Goal: Use online tool/utility: Utilize a website feature to perform a specific function

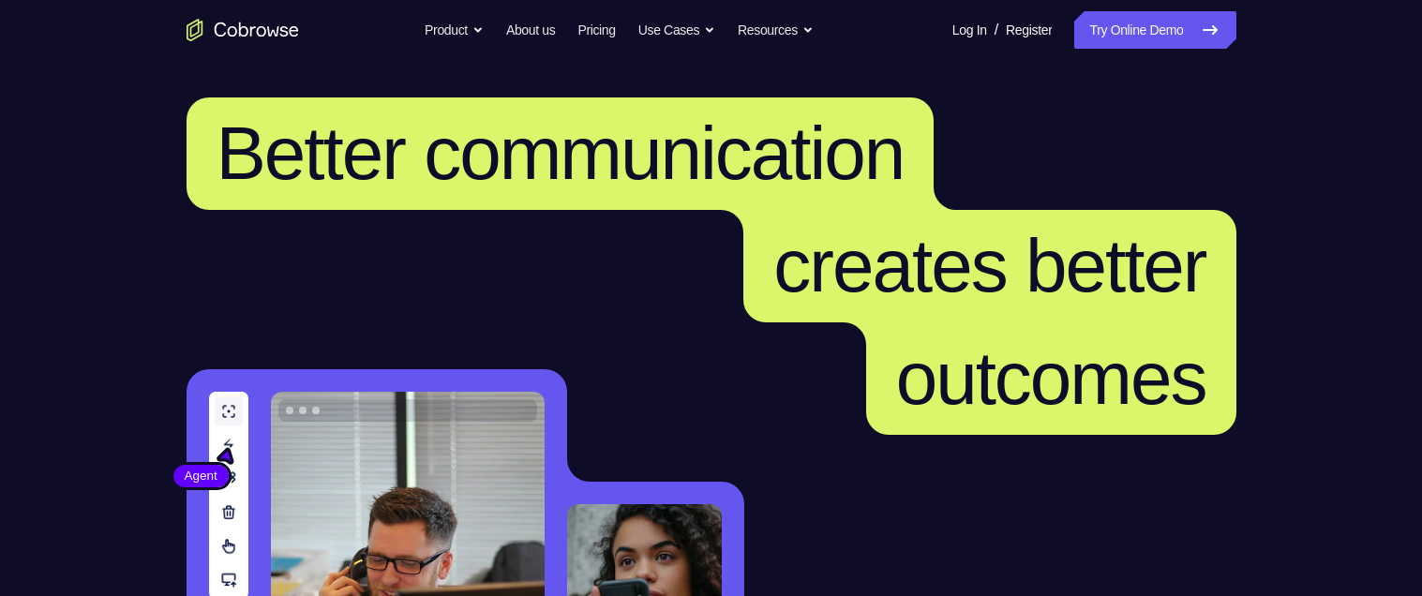
click at [1156, 38] on link "Try Online Demo" at bounding box center [1154, 30] width 161 height 38
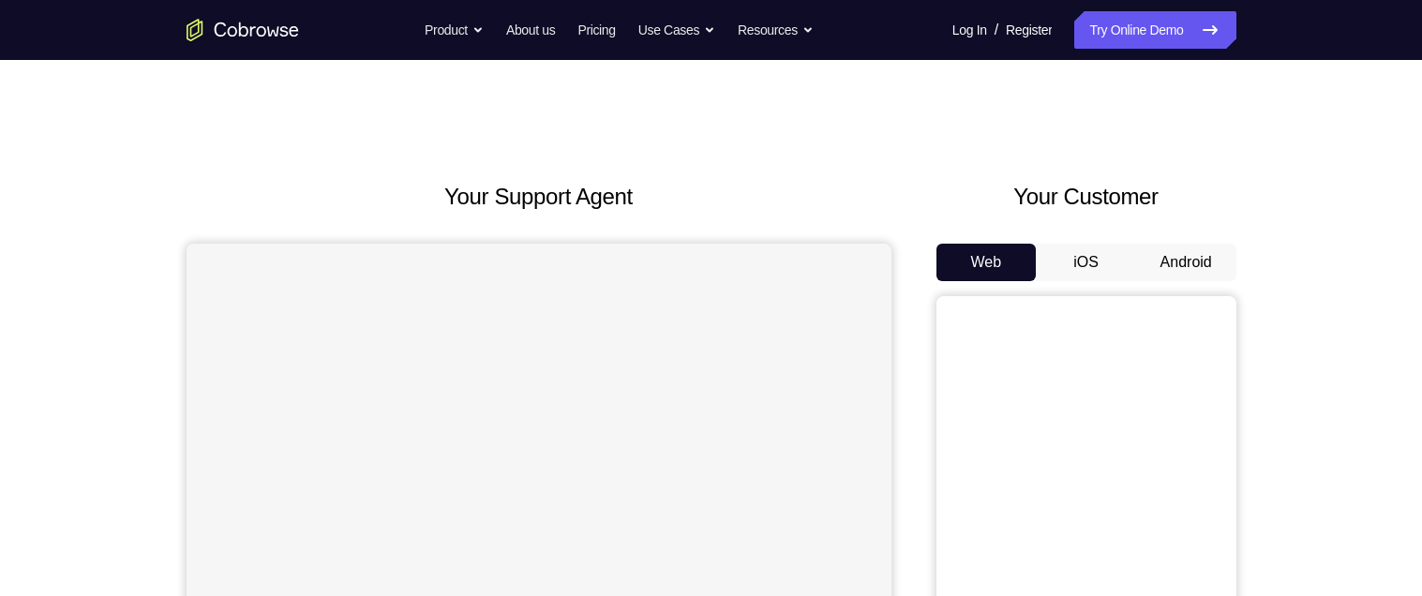
click at [1188, 264] on button "Android" at bounding box center [1186, 263] width 100 height 38
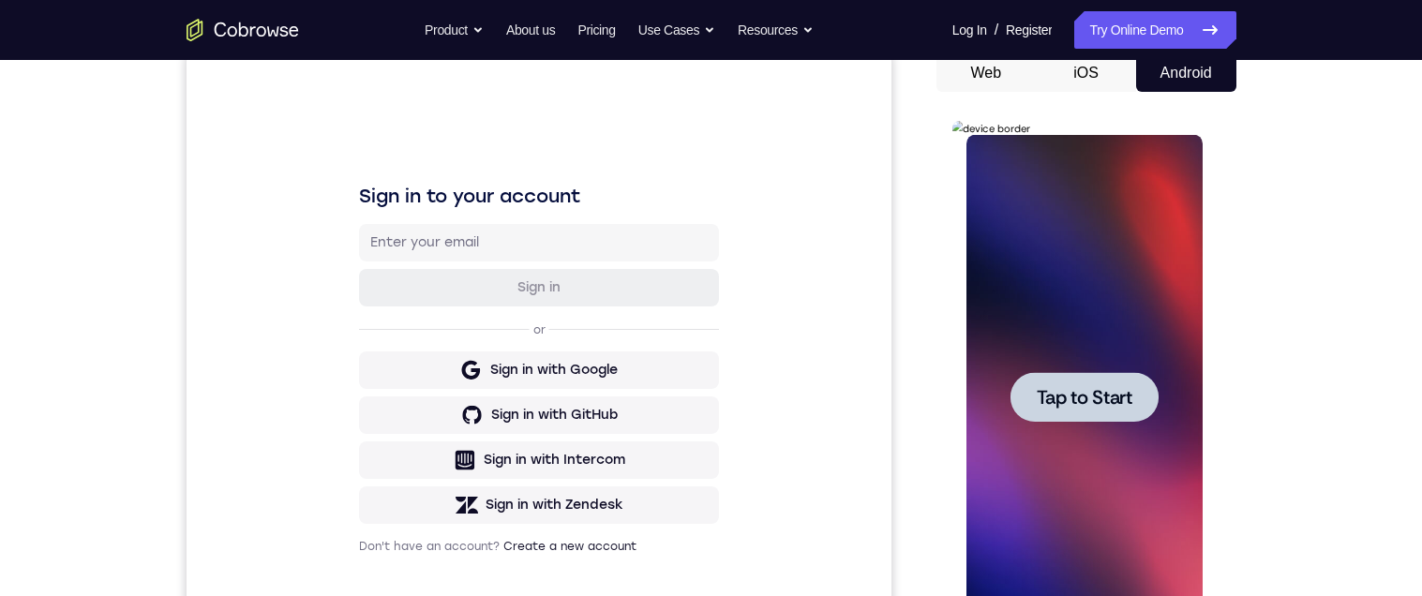
scroll to position [128, 0]
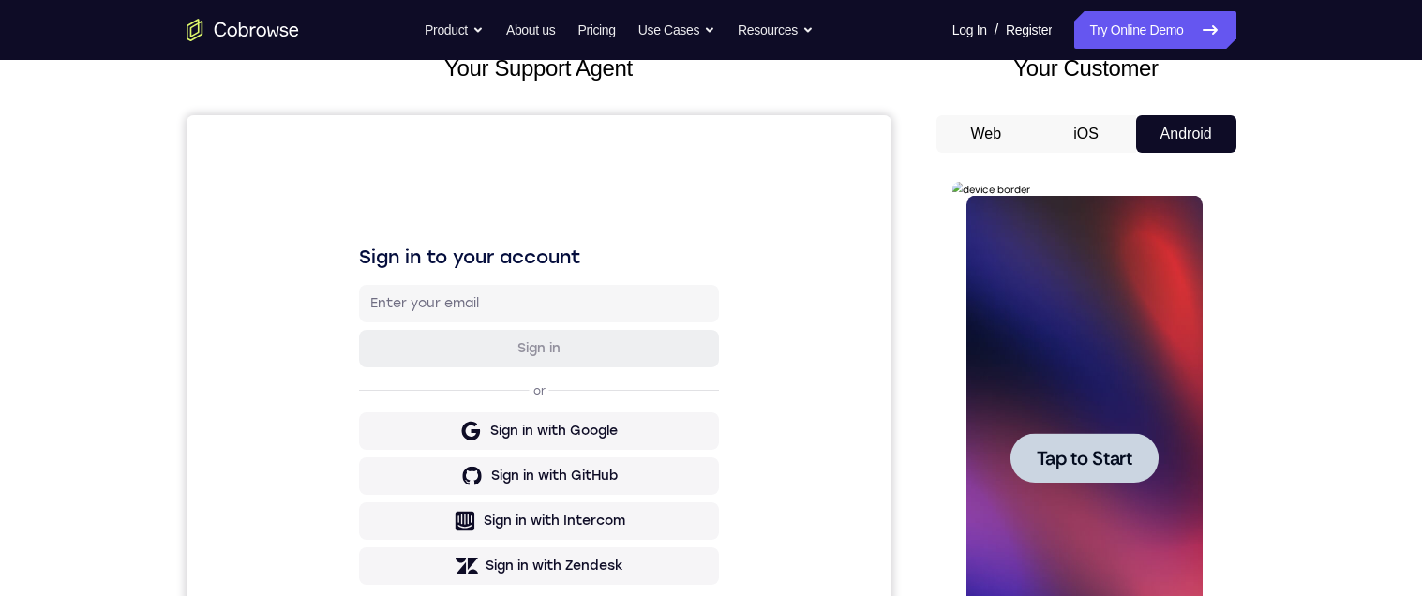
click at [1057, 454] on span "Tap to Start" at bounding box center [1085, 458] width 96 height 19
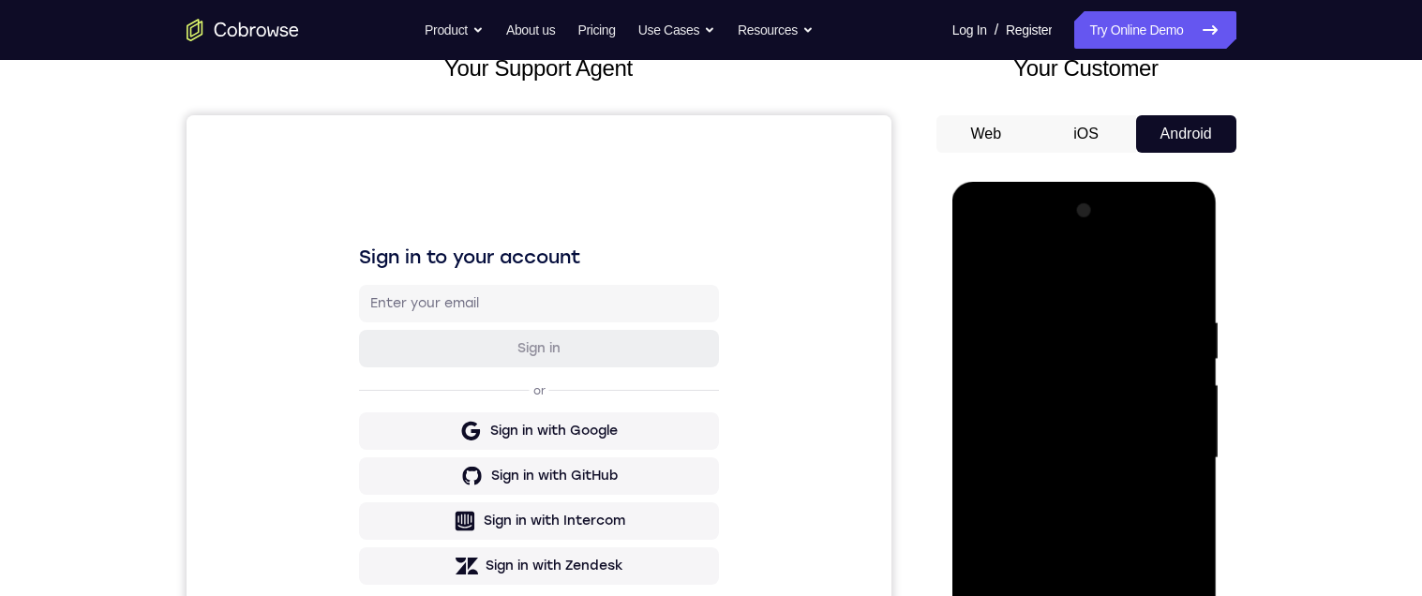
scroll to position [394, 0]
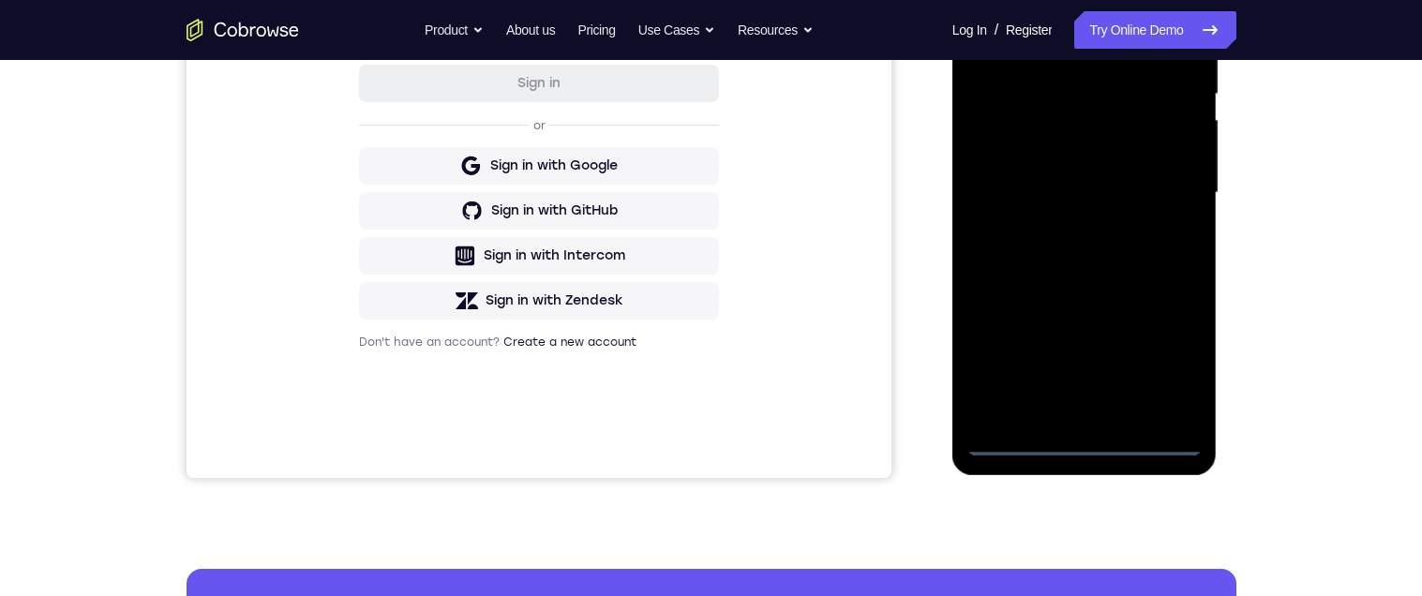
click at [1088, 436] on div at bounding box center [1085, 193] width 236 height 525
click at [1178, 355] on div at bounding box center [1085, 193] width 236 height 525
click at [1052, 13] on div at bounding box center [1085, 193] width 236 height 525
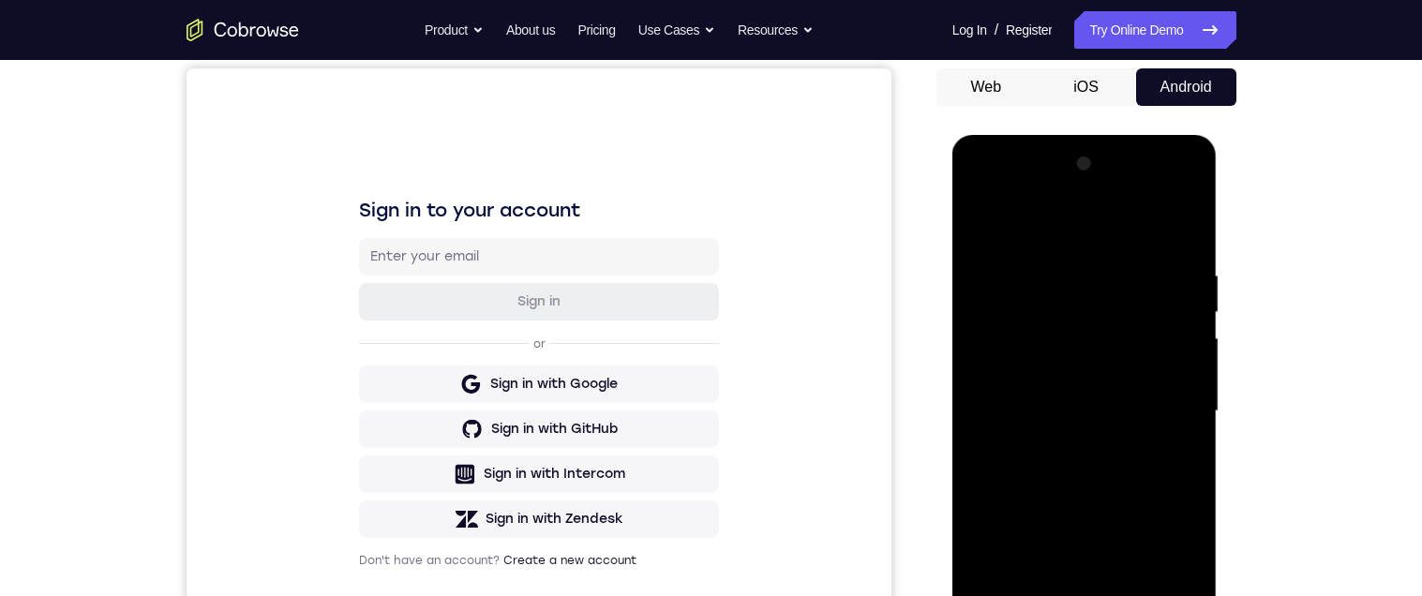
click at [1172, 404] on div at bounding box center [1085, 411] width 236 height 525
click at [1066, 450] on div at bounding box center [1085, 411] width 236 height 525
click at [1041, 397] on div at bounding box center [1085, 411] width 236 height 525
click at [1011, 383] on div at bounding box center [1085, 411] width 236 height 525
click at [1066, 410] on div at bounding box center [1085, 411] width 236 height 525
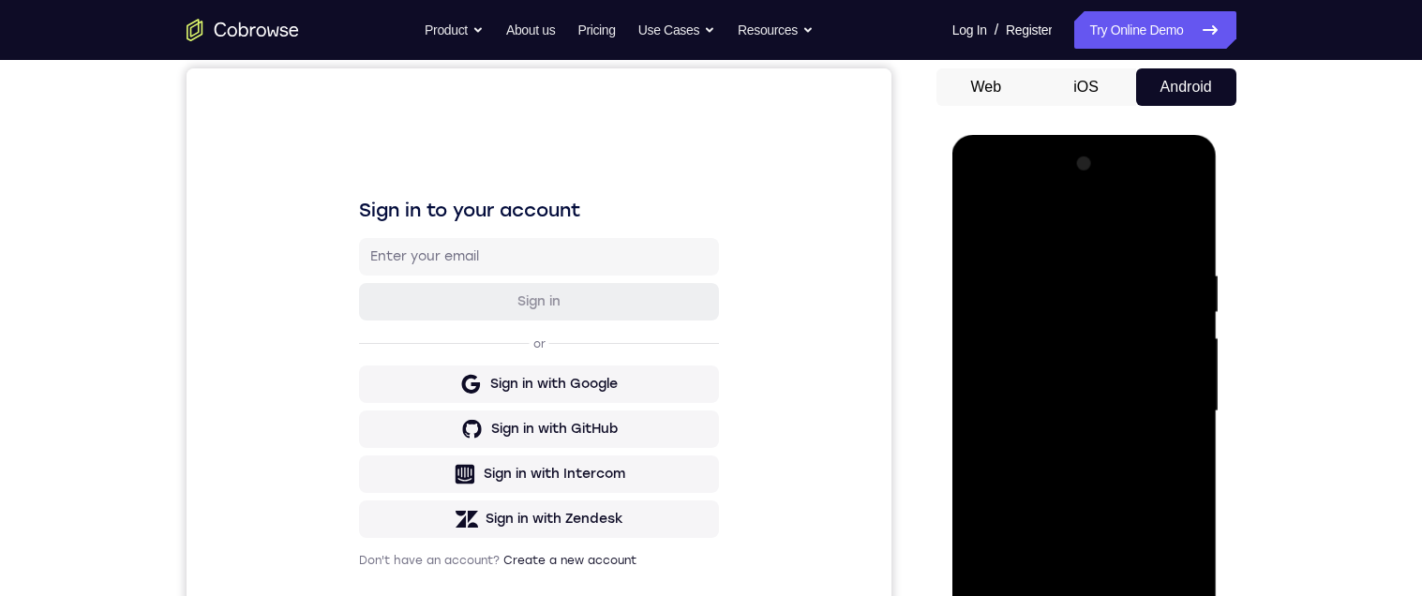
click at [1073, 479] on div at bounding box center [1085, 411] width 236 height 525
click at [1185, 248] on div at bounding box center [1085, 411] width 236 height 525
click at [1191, 495] on div at bounding box center [1085, 411] width 236 height 525
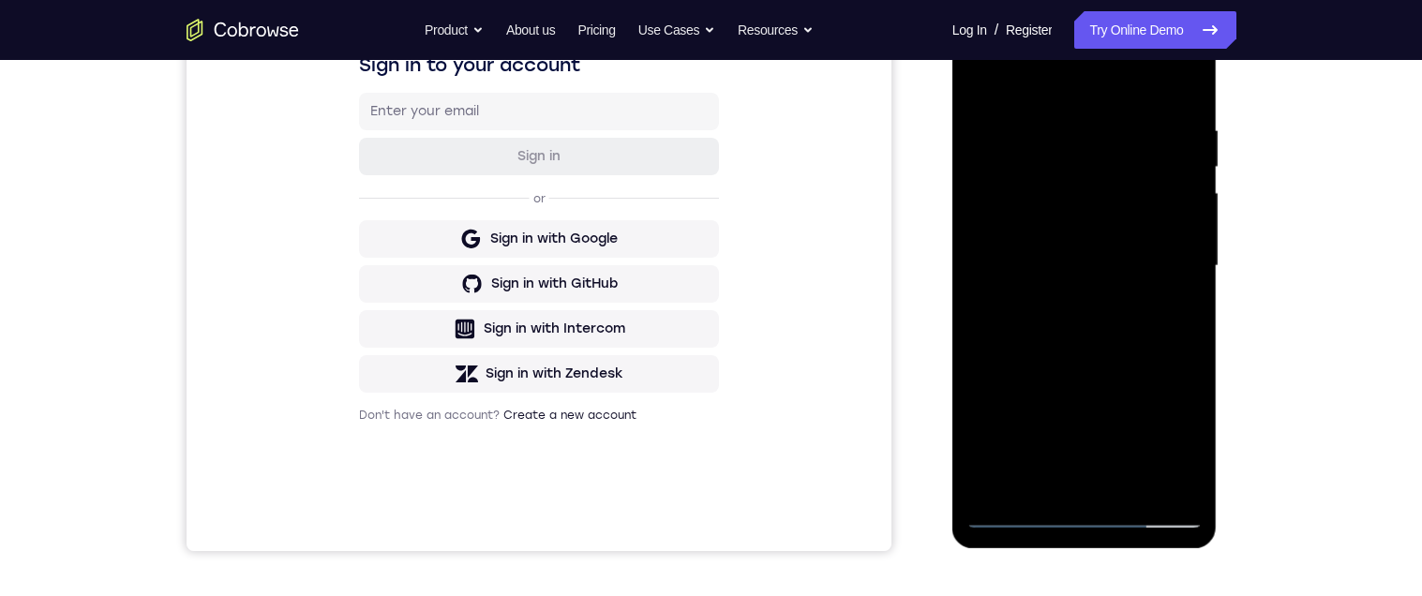
click at [1191, 350] on div at bounding box center [1085, 266] width 236 height 525
click at [1188, 357] on div at bounding box center [1085, 266] width 236 height 525
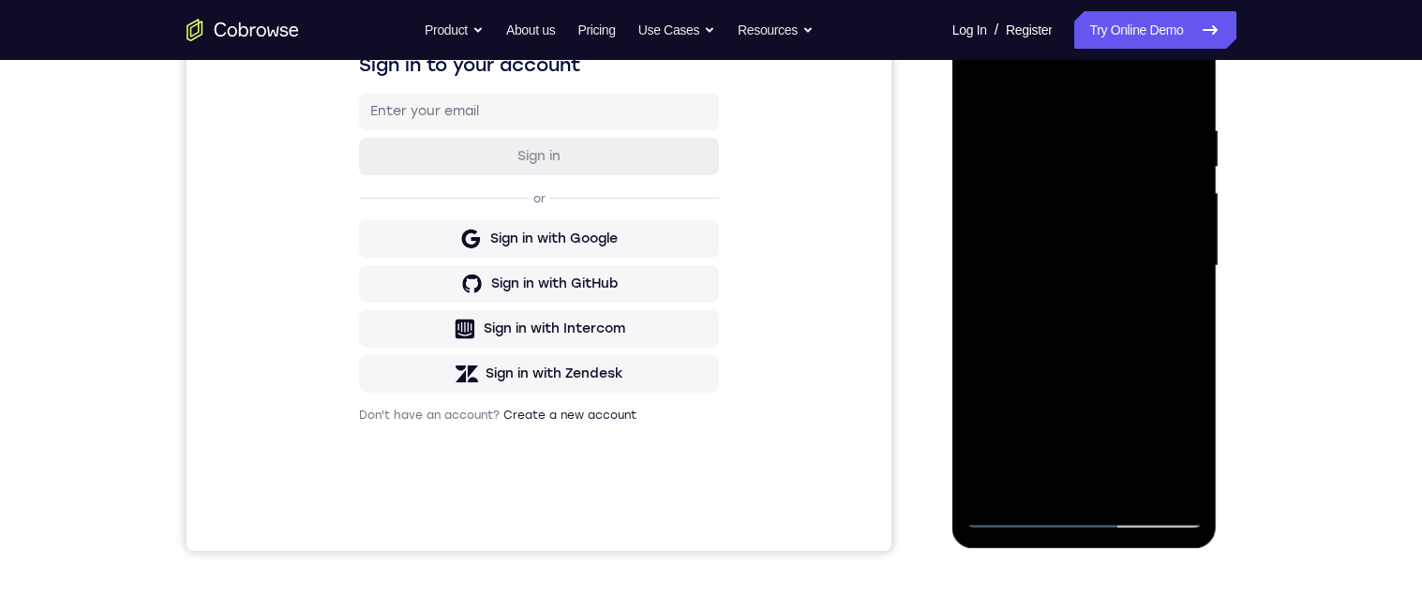
click at [1128, 488] on div at bounding box center [1085, 266] width 236 height 525
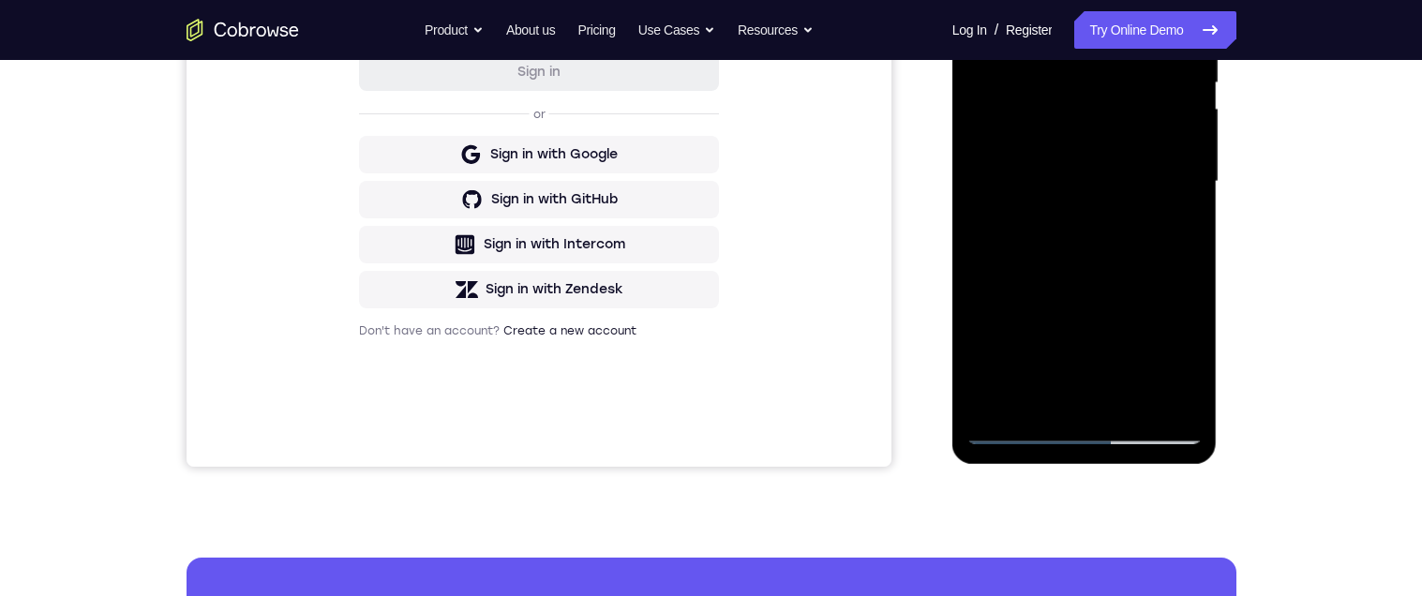
click at [1189, 264] on div at bounding box center [1085, 181] width 236 height 525
click at [1189, 265] on div at bounding box center [1085, 181] width 236 height 525
click at [1189, 264] on div at bounding box center [1085, 181] width 236 height 525
click at [1134, 405] on div at bounding box center [1085, 181] width 236 height 525
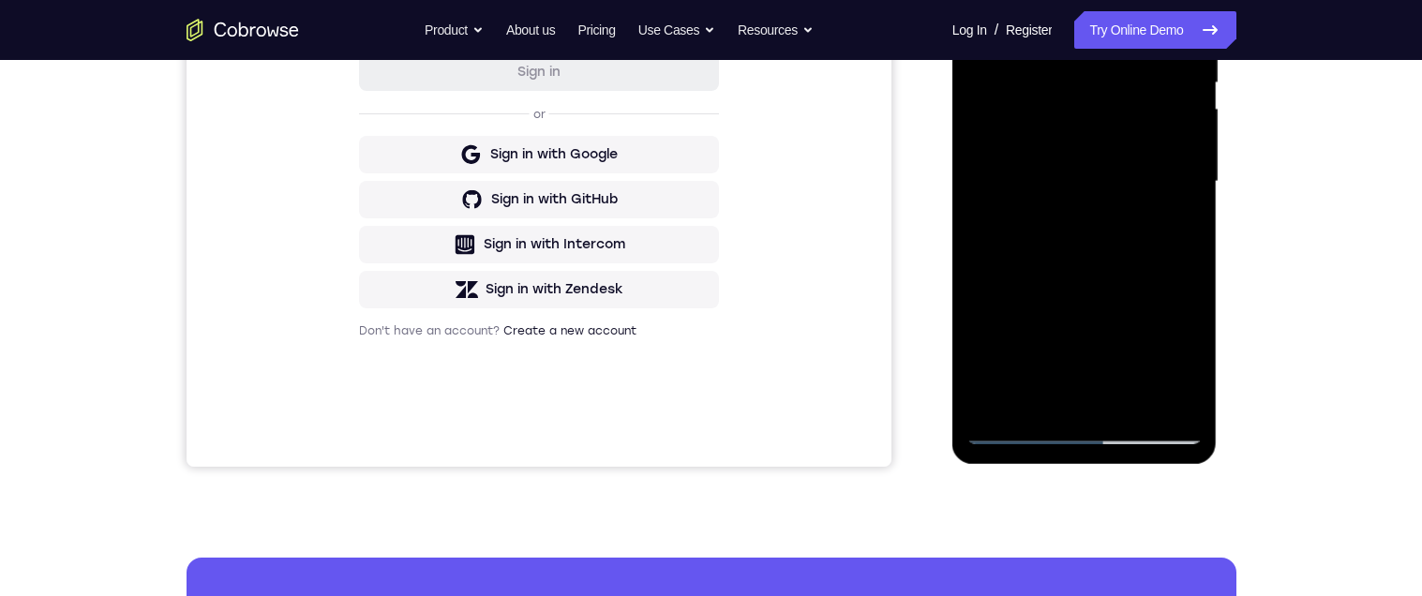
scroll to position [462, 0]
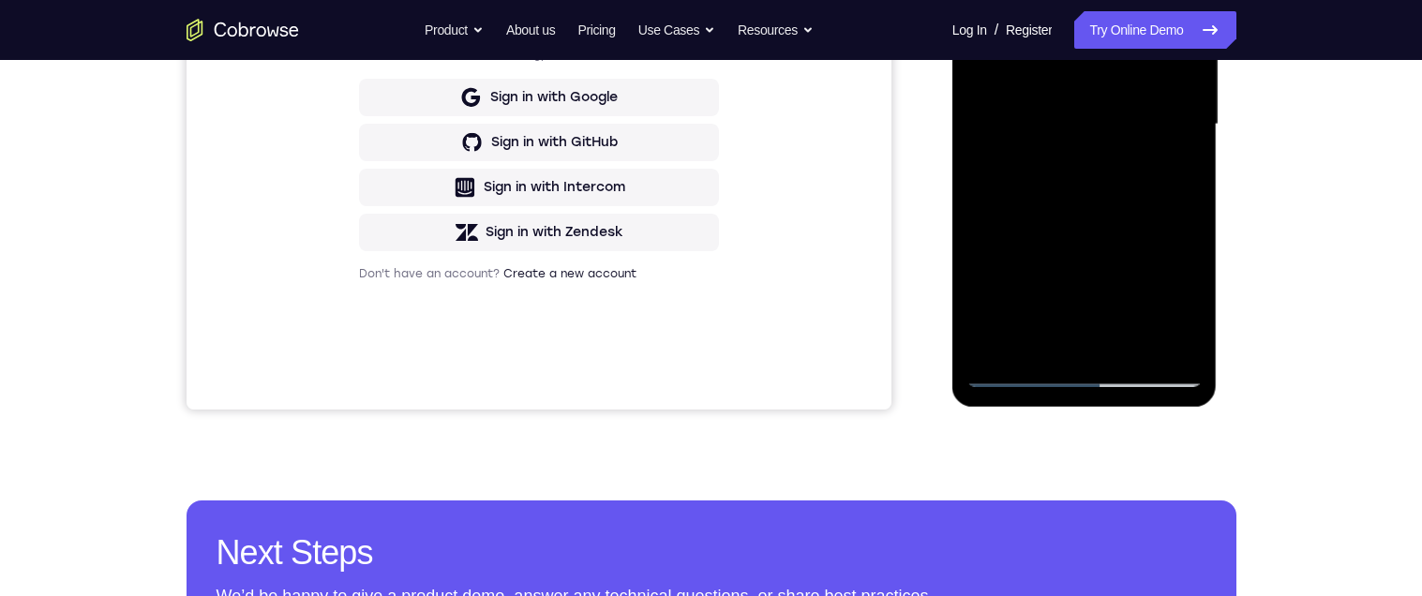
click at [1134, 348] on div at bounding box center [1085, 124] width 236 height 525
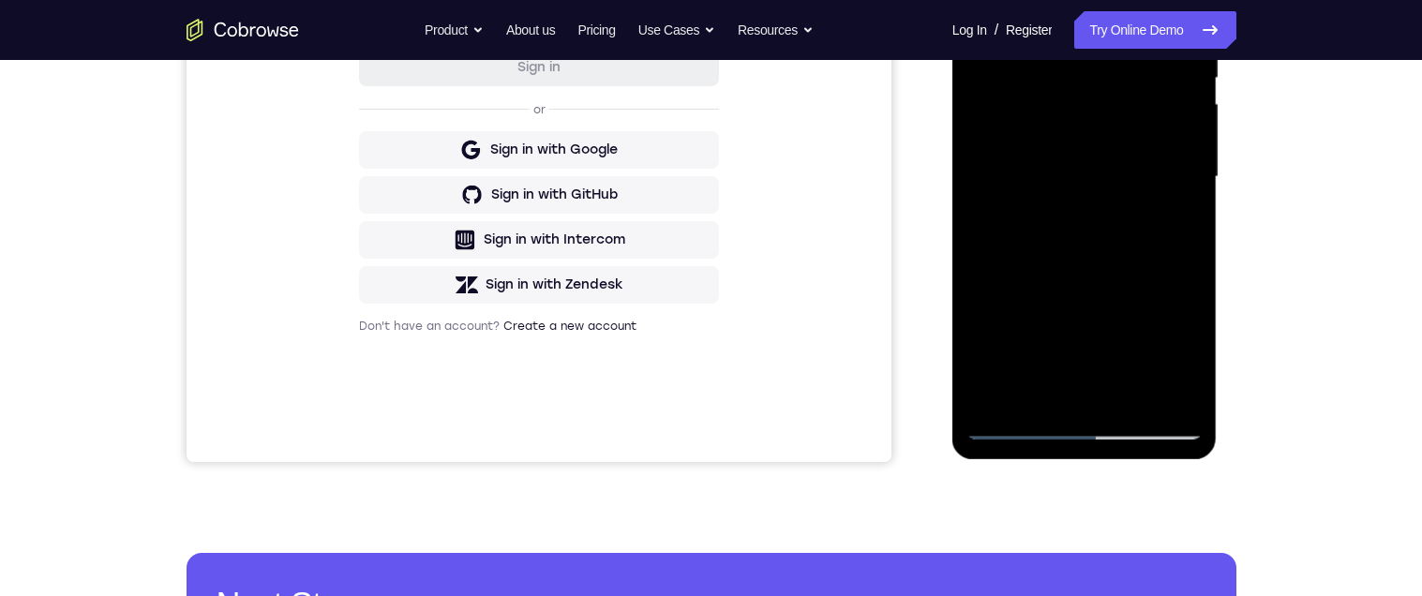
click at [1089, 272] on div at bounding box center [1085, 177] width 236 height 525
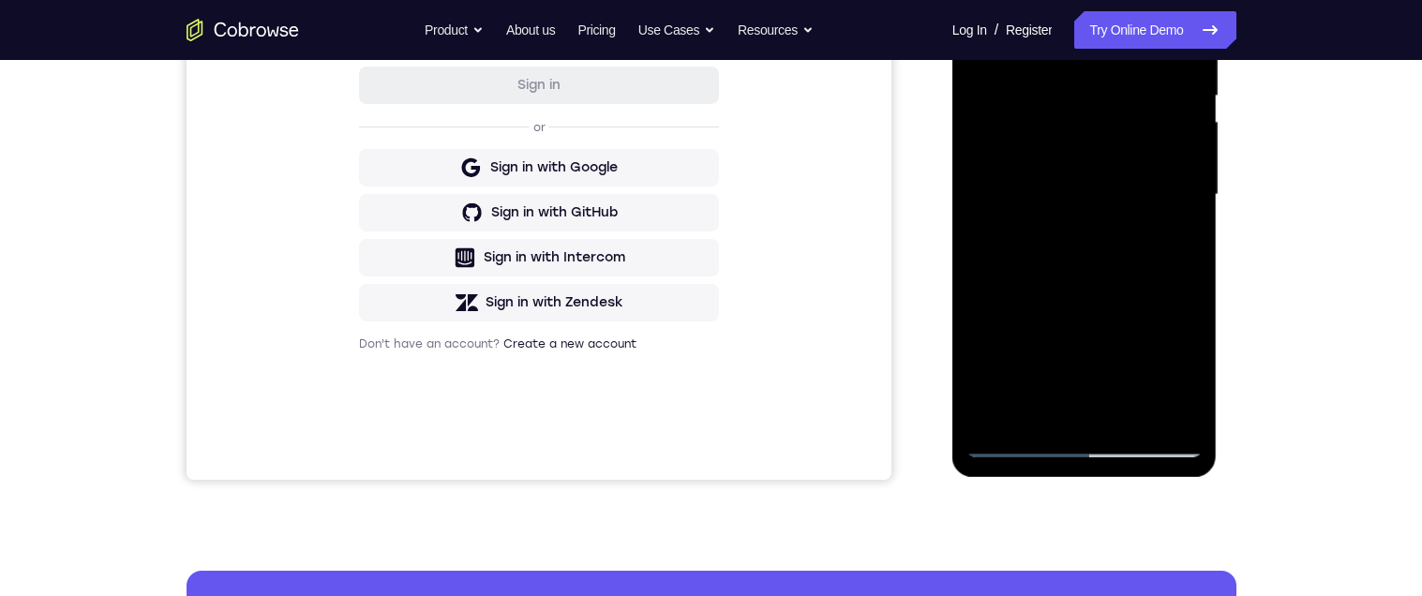
click at [989, 6] on div at bounding box center [1085, 194] width 236 height 525
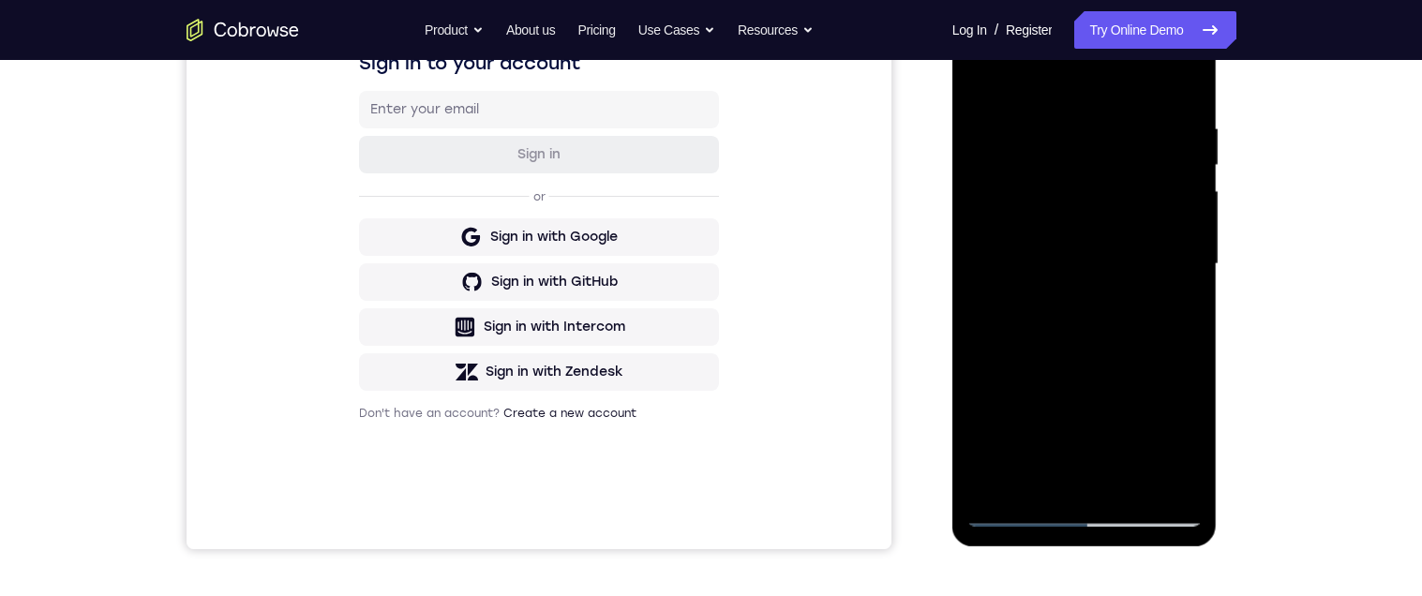
click at [1191, 353] on div at bounding box center [1085, 264] width 236 height 525
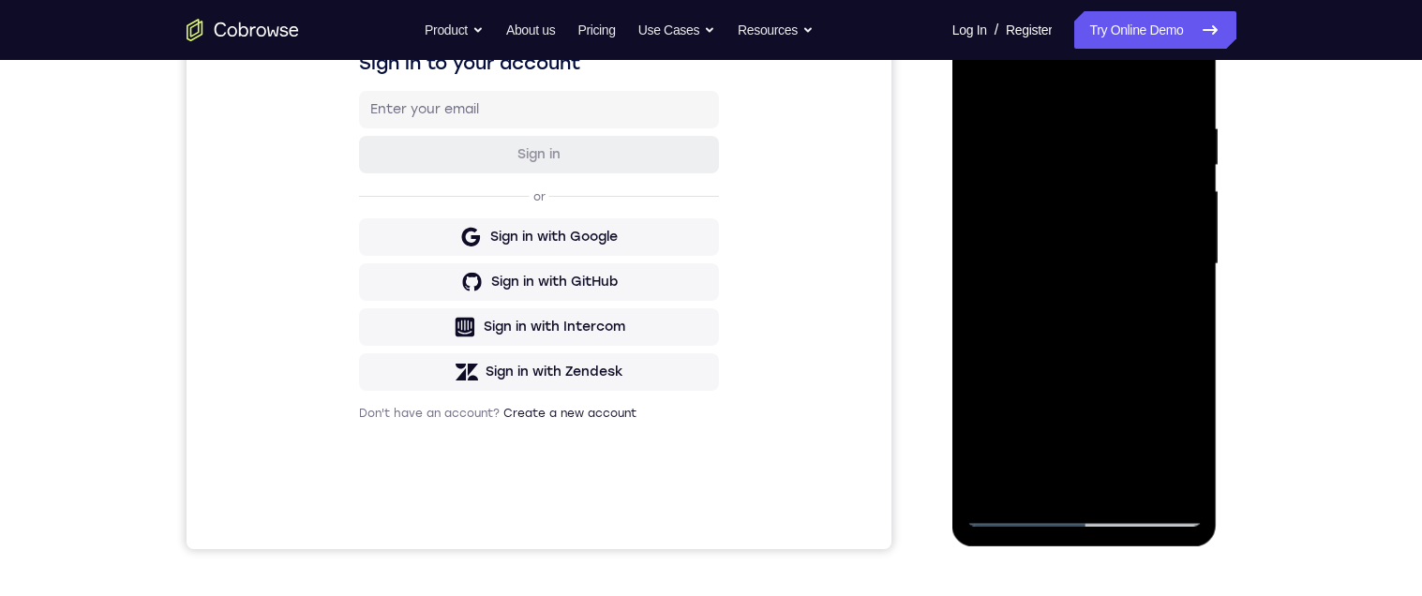
click at [1191, 353] on div at bounding box center [1085, 264] width 236 height 525
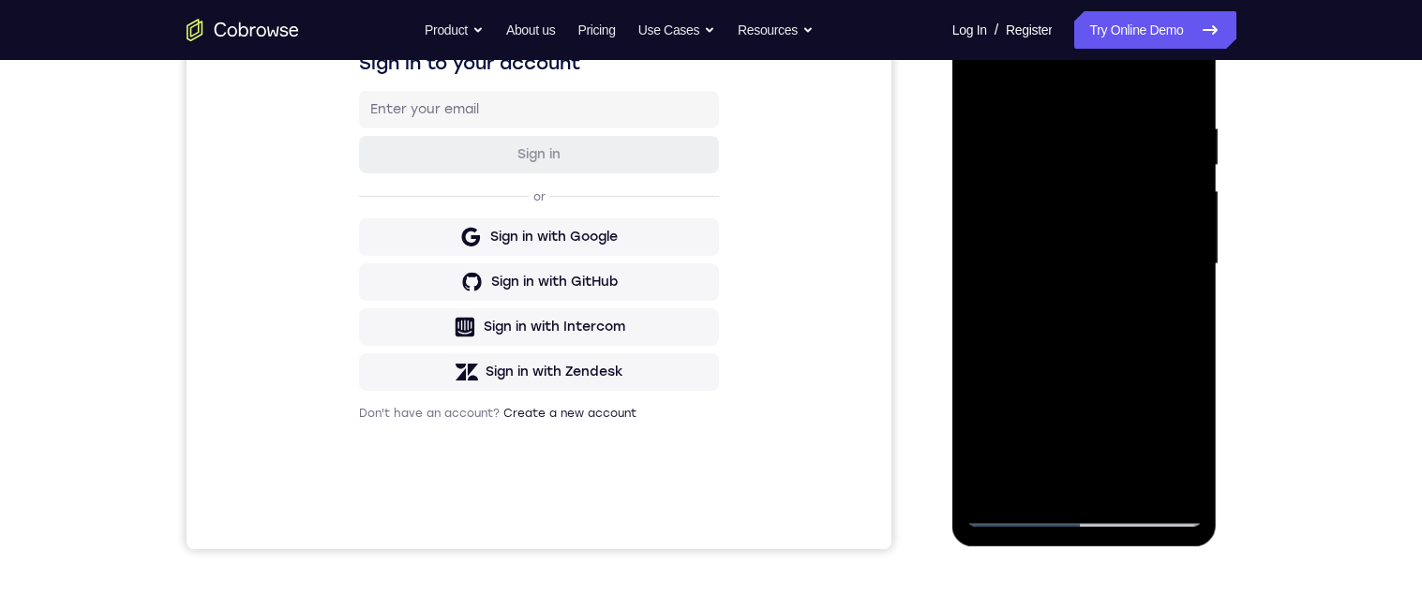
click at [1191, 353] on div at bounding box center [1085, 264] width 236 height 525
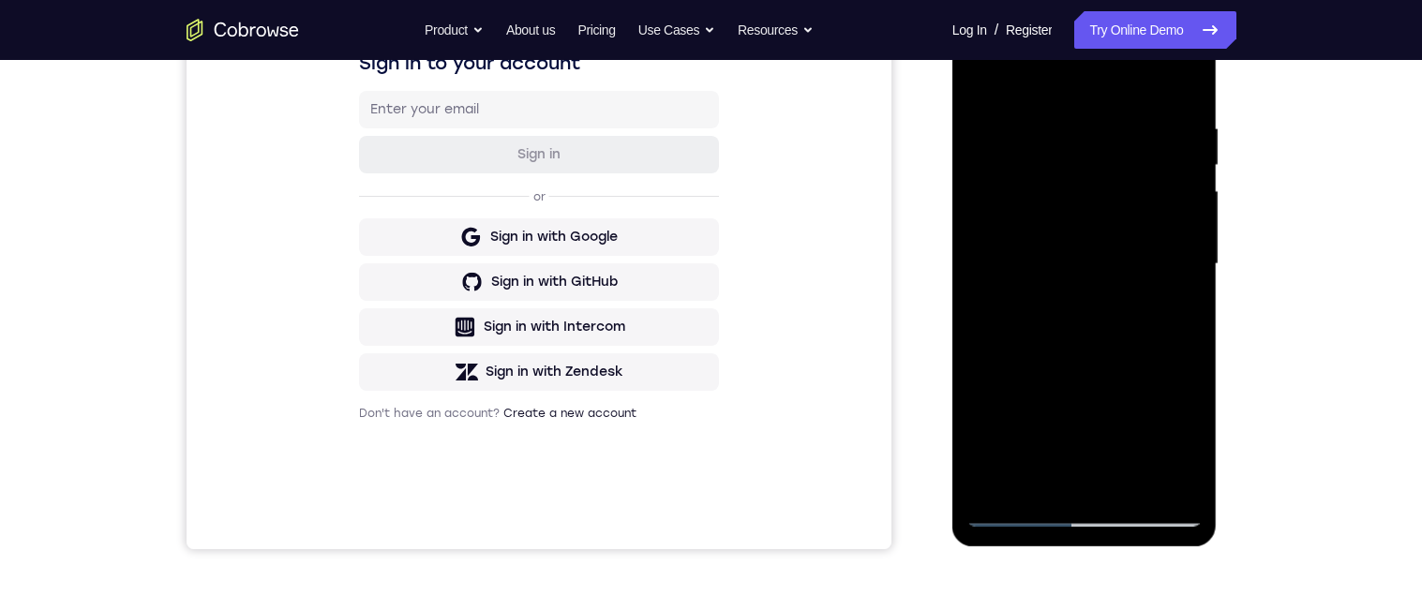
click at [1191, 353] on div at bounding box center [1085, 264] width 236 height 525
click at [978, 352] on div at bounding box center [1085, 264] width 236 height 525
click at [980, 352] on div at bounding box center [1085, 264] width 236 height 525
click at [979, 352] on div at bounding box center [1085, 264] width 236 height 525
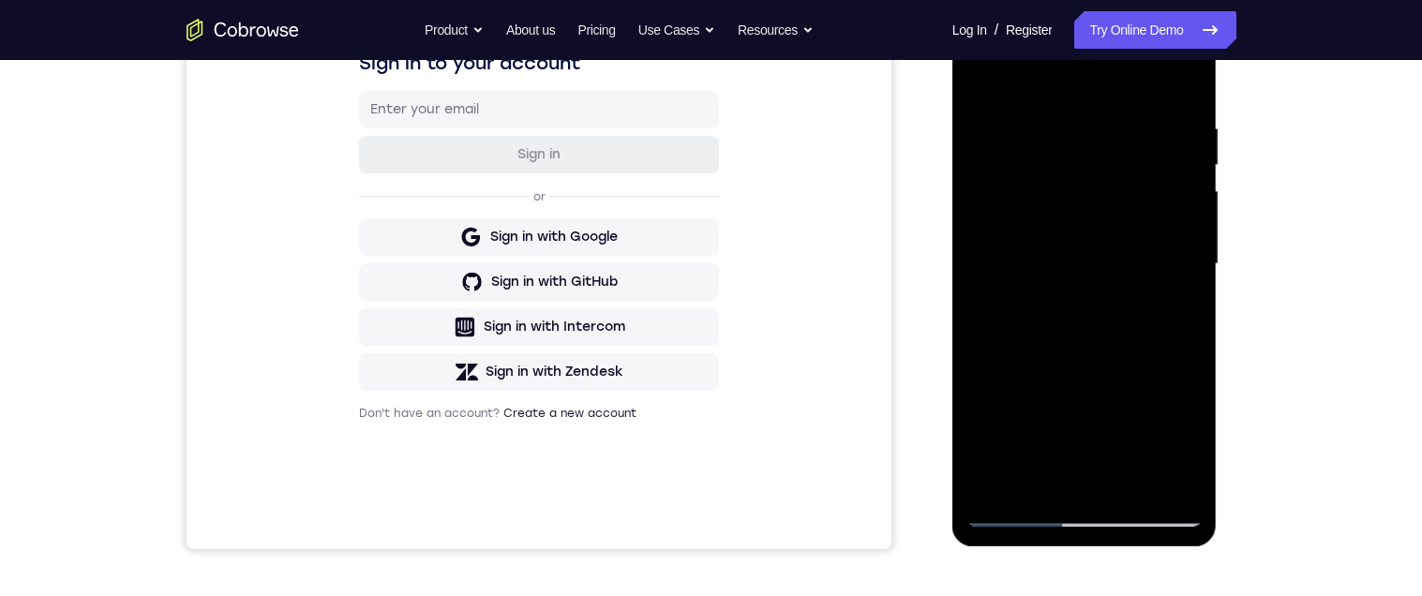
click at [979, 352] on div at bounding box center [1085, 264] width 236 height 525
click at [1193, 344] on div at bounding box center [1085, 264] width 236 height 525
click at [979, 349] on div at bounding box center [1085, 264] width 236 height 525
click at [1108, 141] on div at bounding box center [1085, 264] width 236 height 525
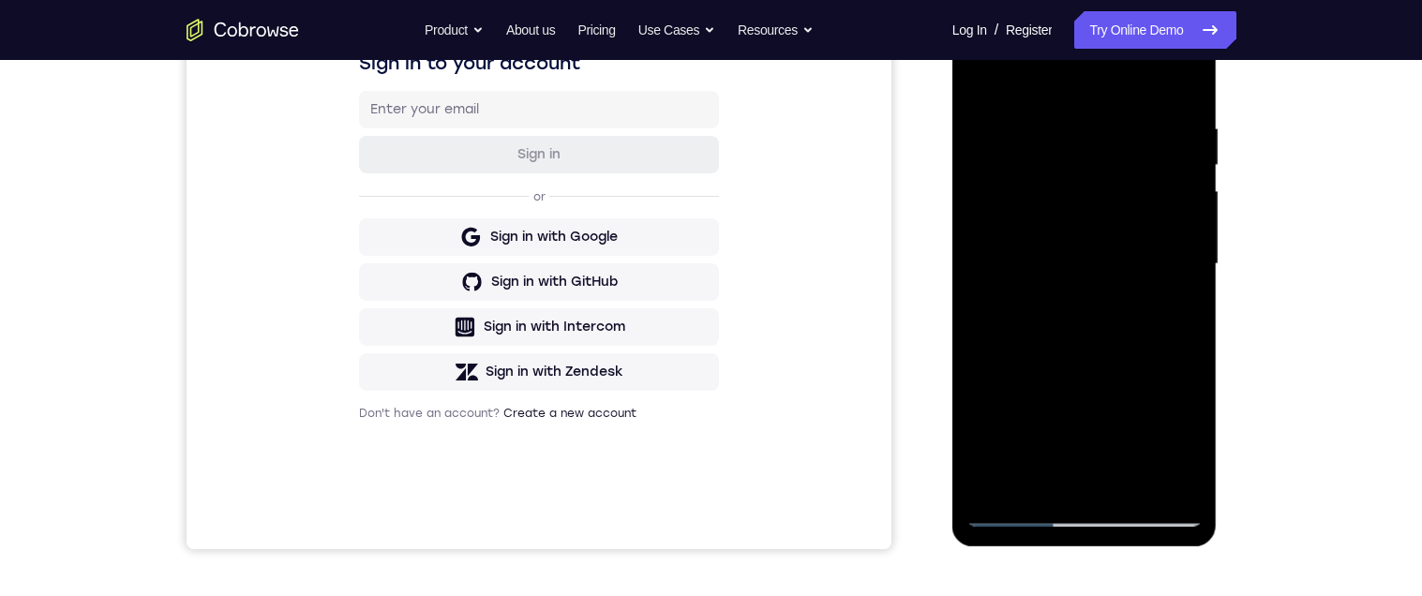
scroll to position [308, 0]
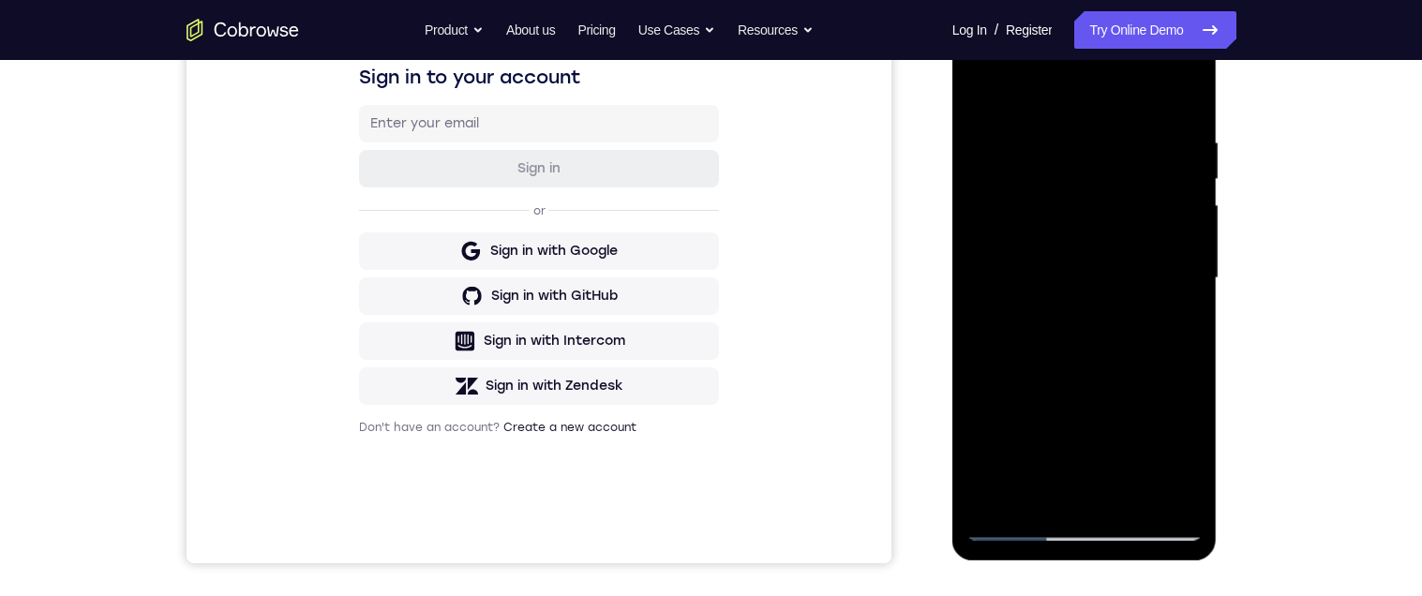
click at [1180, 96] on div at bounding box center [1085, 278] width 236 height 525
click at [1048, 147] on div at bounding box center [1085, 278] width 236 height 525
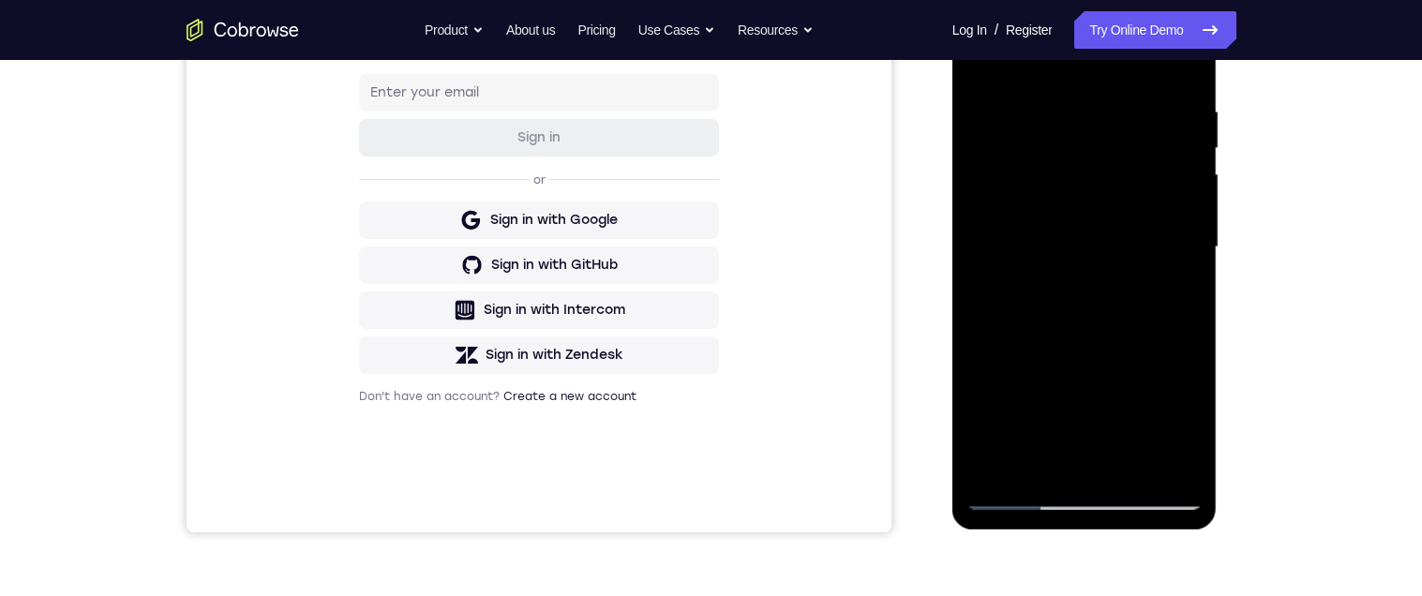
click at [1061, 105] on div at bounding box center [1085, 247] width 236 height 525
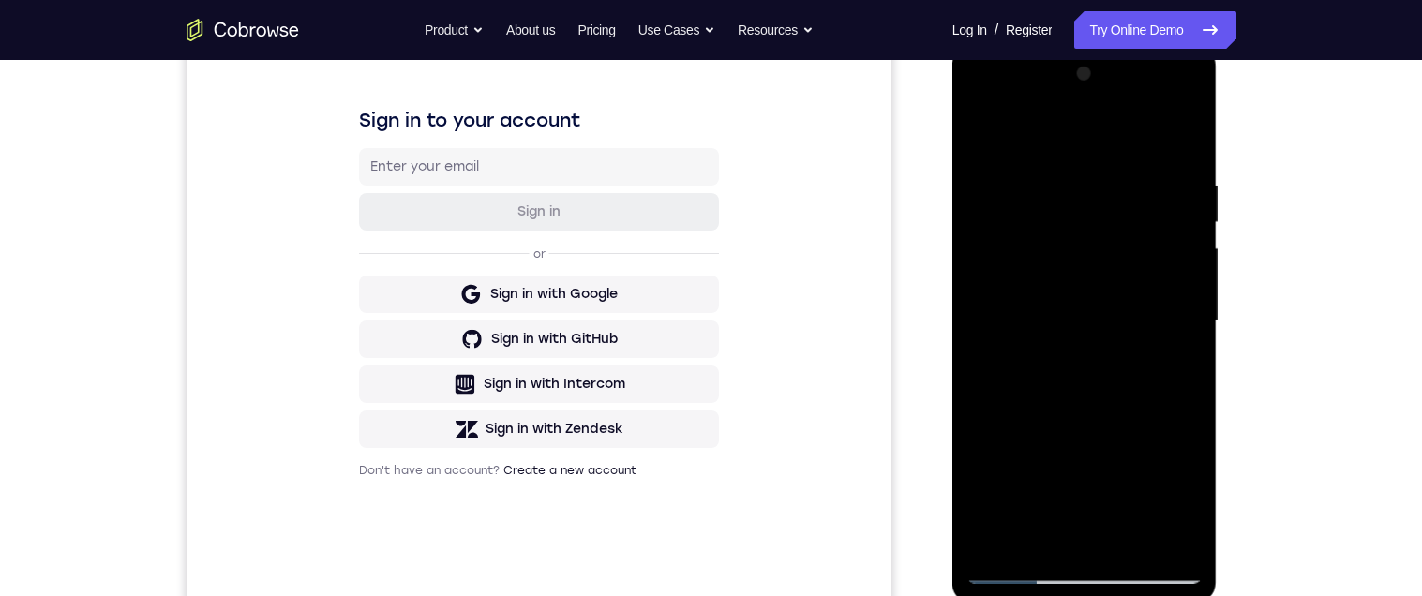
click at [1180, 138] on div at bounding box center [1085, 321] width 236 height 525
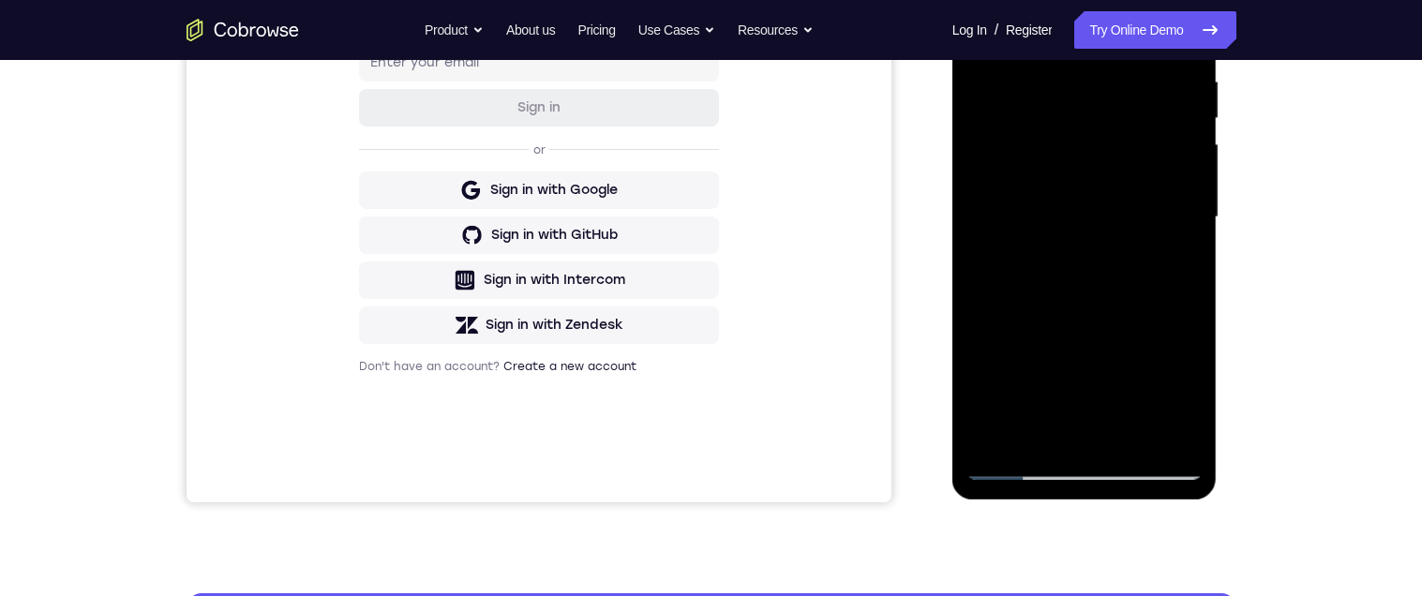
click at [981, 233] on div at bounding box center [1085, 217] width 236 height 525
click at [919, 235] on div "Your Support Agent Your Customer Web iOS Android" at bounding box center [712, 157] width 1050 height 693
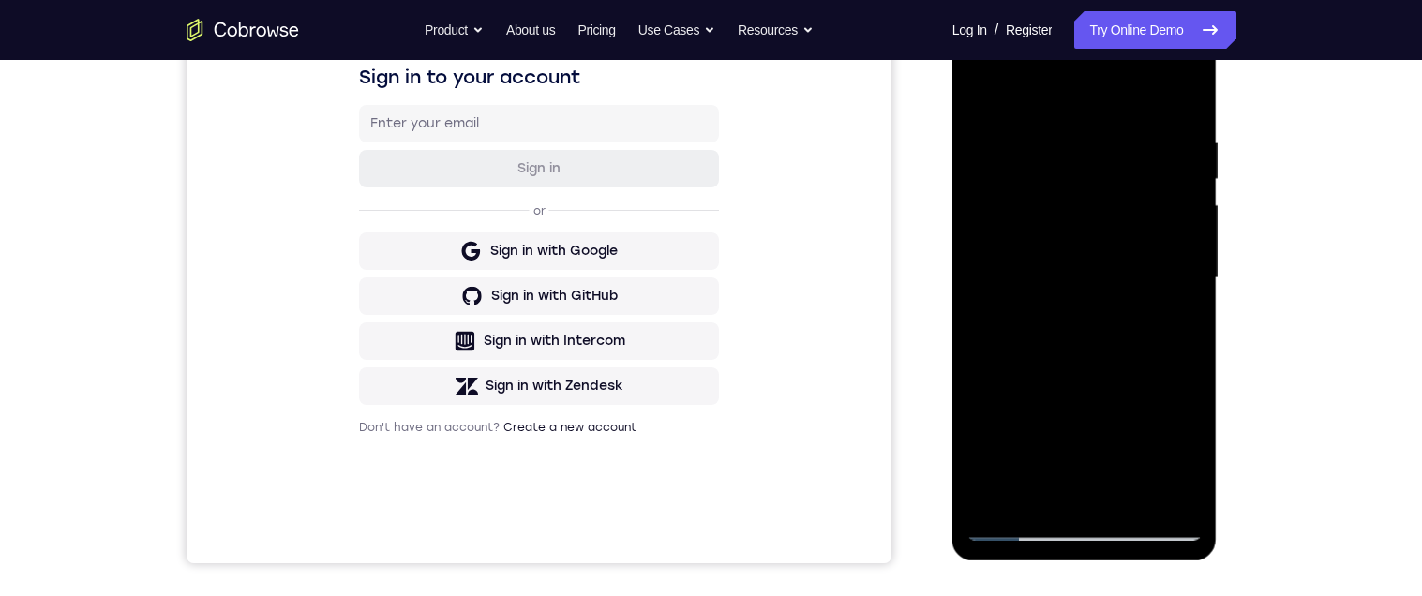
scroll to position [298, 0]
